Goal: Transaction & Acquisition: Download file/media

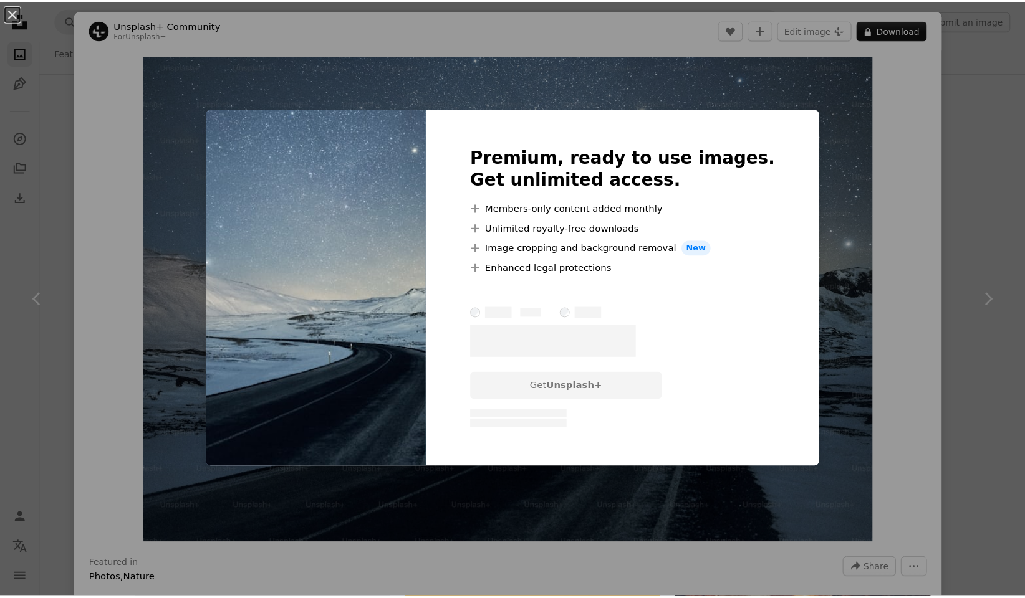
scroll to position [18336, 0]
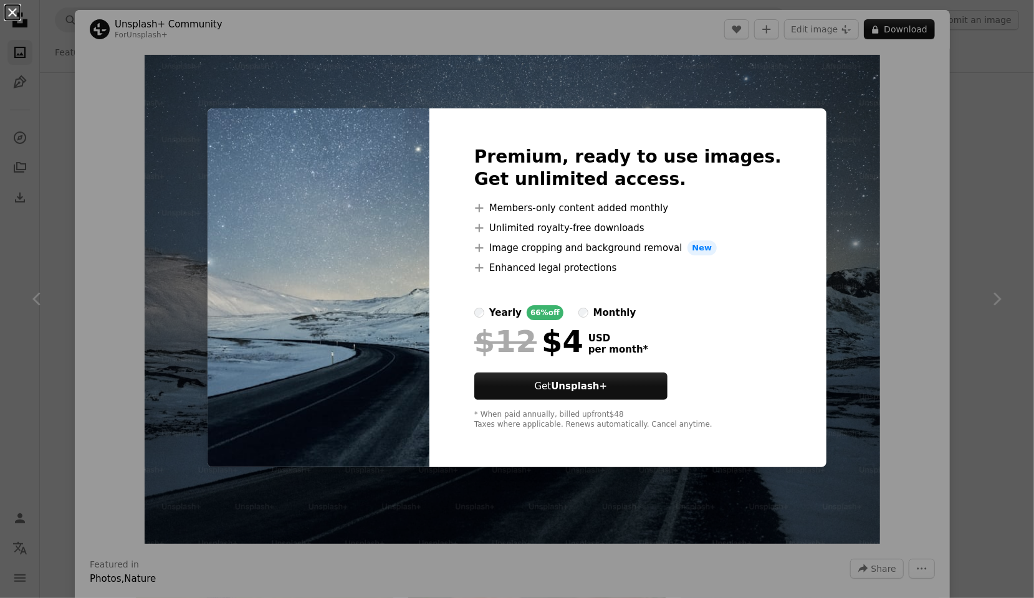
click at [12, 11] on button "An X shape" at bounding box center [12, 12] width 15 height 15
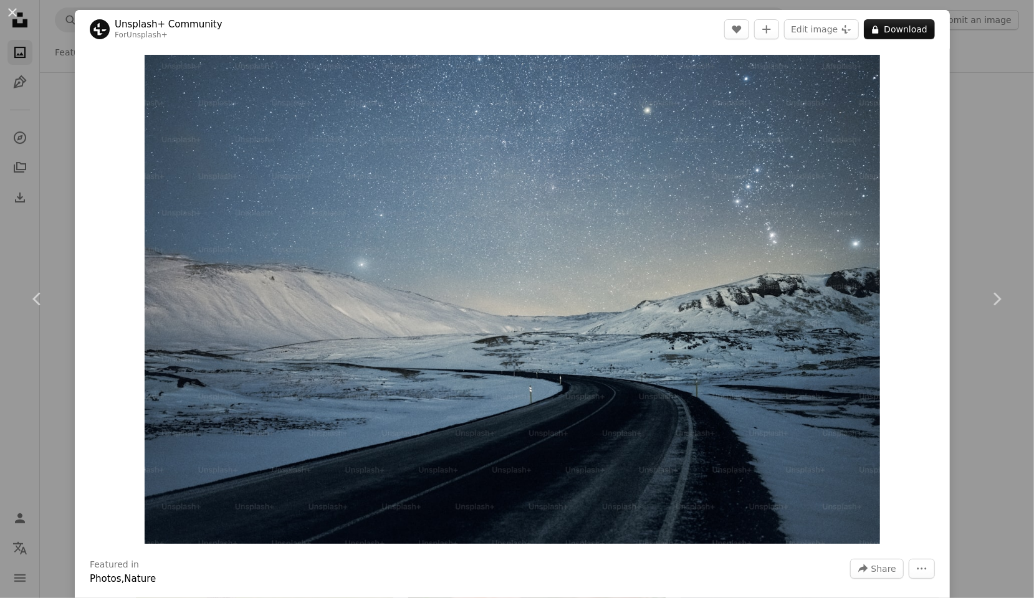
click at [12, 11] on button "An X shape" at bounding box center [12, 12] width 15 height 15
